Goal: Transaction & Acquisition: Purchase product/service

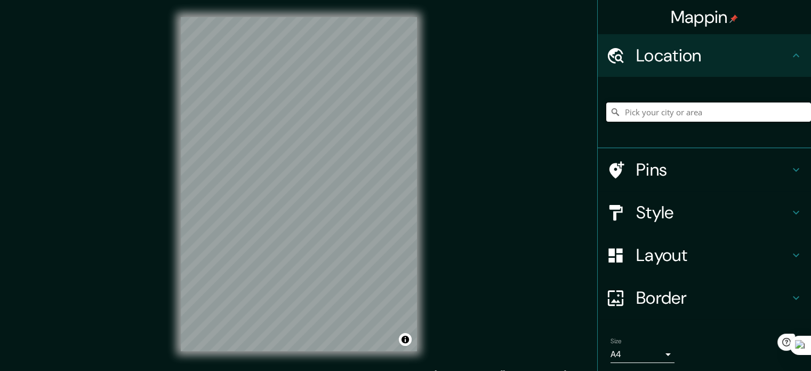
click at [649, 121] on input "Pick your city or area" at bounding box center [708, 111] width 205 height 19
type input "Cusco, Departamento de Cusco, Perú"
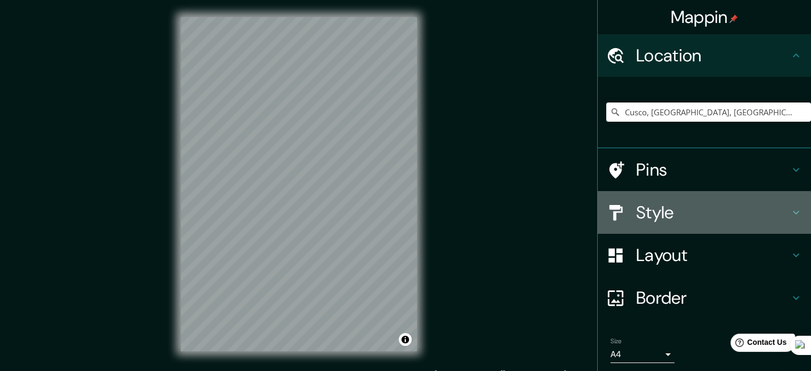
click at [670, 219] on h4 "Style" at bounding box center [713, 212] width 154 height 21
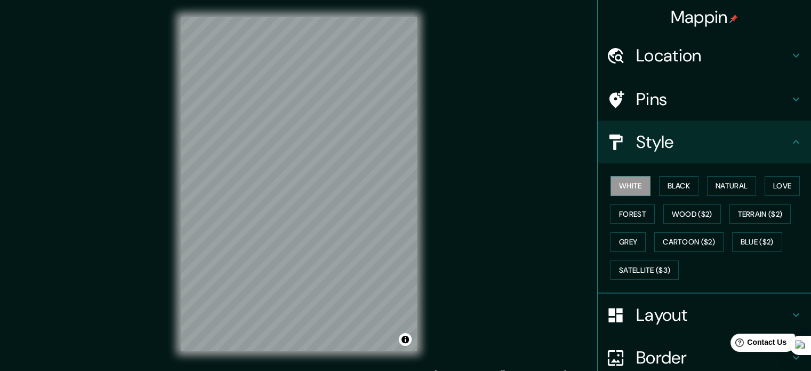
click at [683, 173] on div "White Black Natural Love Forest Wood ($2) Terrain ($2) Grey Cartoon ($2) Blue (…" at bounding box center [708, 228] width 205 height 112
click at [679, 176] on button "Black" at bounding box center [679, 186] width 40 height 20
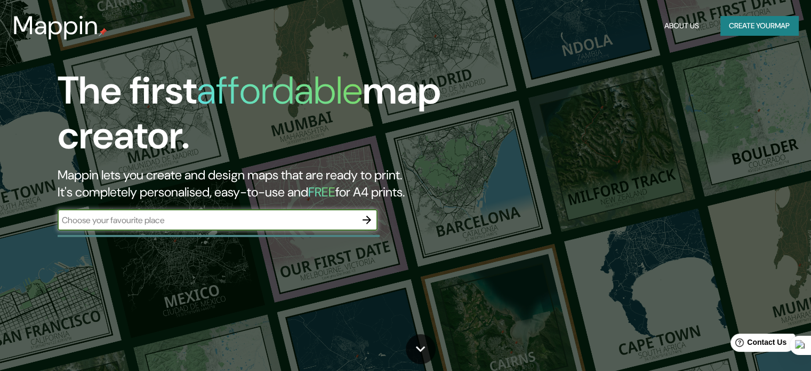
click at [363, 220] on icon "button" at bounding box center [366, 219] width 13 height 13
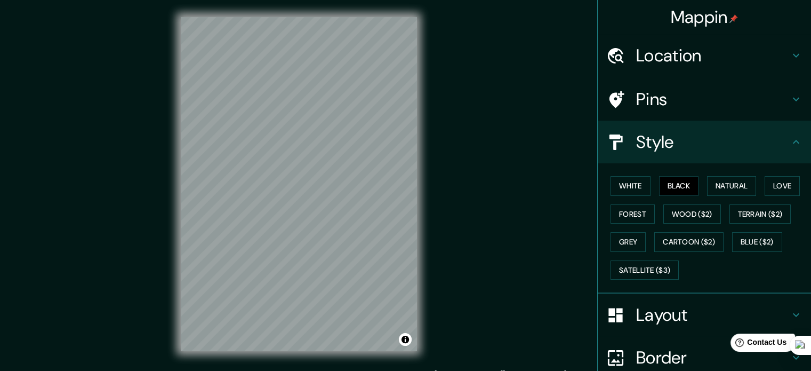
click at [657, 61] on h4 "Location" at bounding box center [713, 55] width 154 height 21
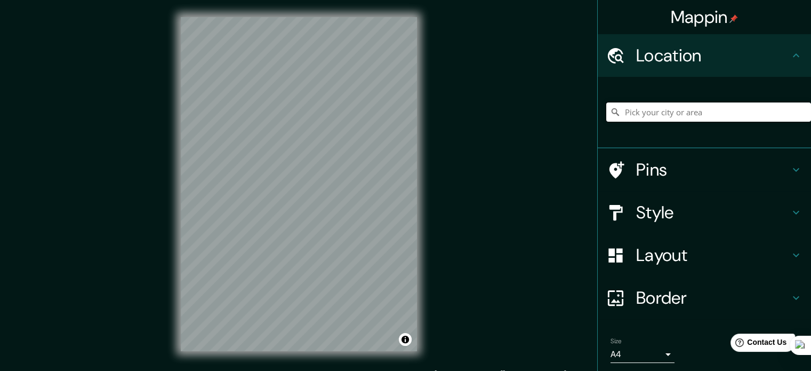
click at [646, 109] on input "Pick your city or area" at bounding box center [708, 111] width 205 height 19
type input "Cusco, Departamento de Cusco, Perú"
click at [642, 178] on h4 "Pins" at bounding box center [713, 169] width 154 height 21
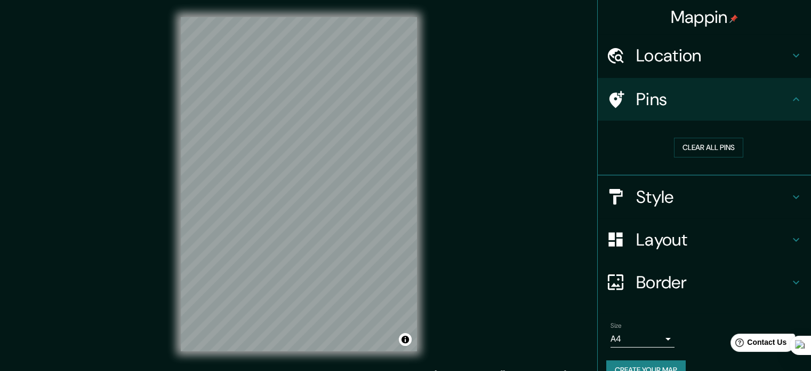
click at [640, 186] on h4 "Style" at bounding box center [713, 196] width 154 height 21
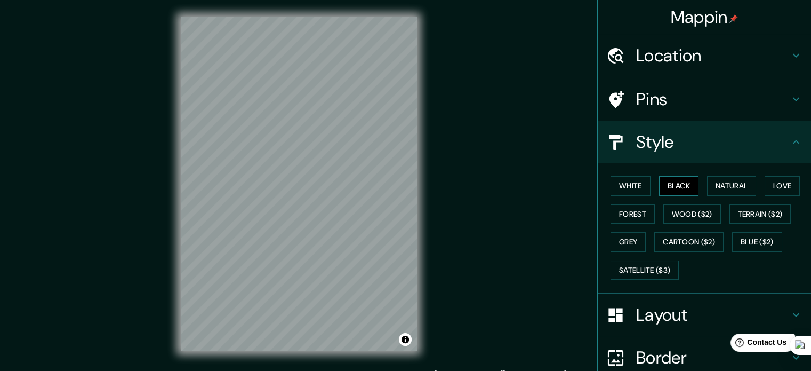
click at [659, 185] on button "Black" at bounding box center [679, 186] width 40 height 20
click at [669, 190] on button "Black" at bounding box center [679, 186] width 40 height 20
click at [628, 190] on button "White" at bounding box center [630, 186] width 40 height 20
click at [660, 178] on button "Black" at bounding box center [679, 186] width 40 height 20
click at [620, 185] on button "White" at bounding box center [630, 186] width 40 height 20
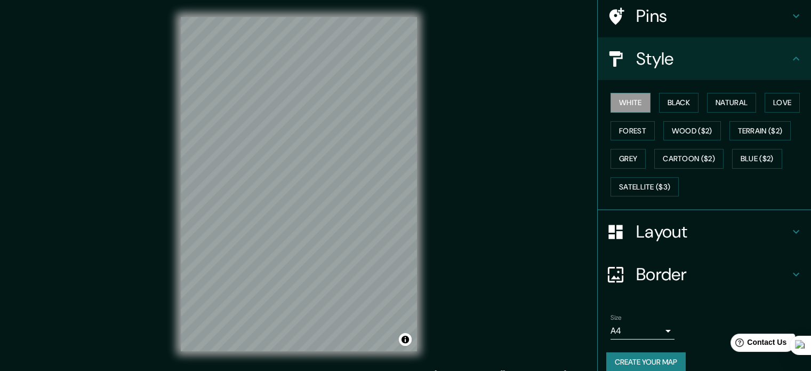
scroll to position [95, 0]
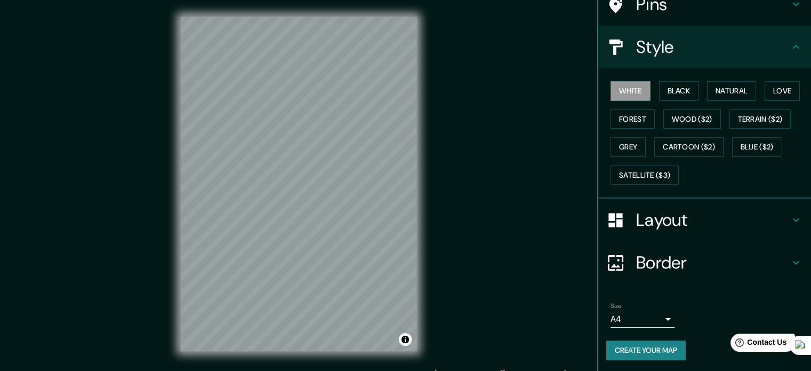
click at [632, 343] on button "Create your map" at bounding box center [645, 350] width 79 height 20
